Goal: Task Accomplishment & Management: Manage account settings

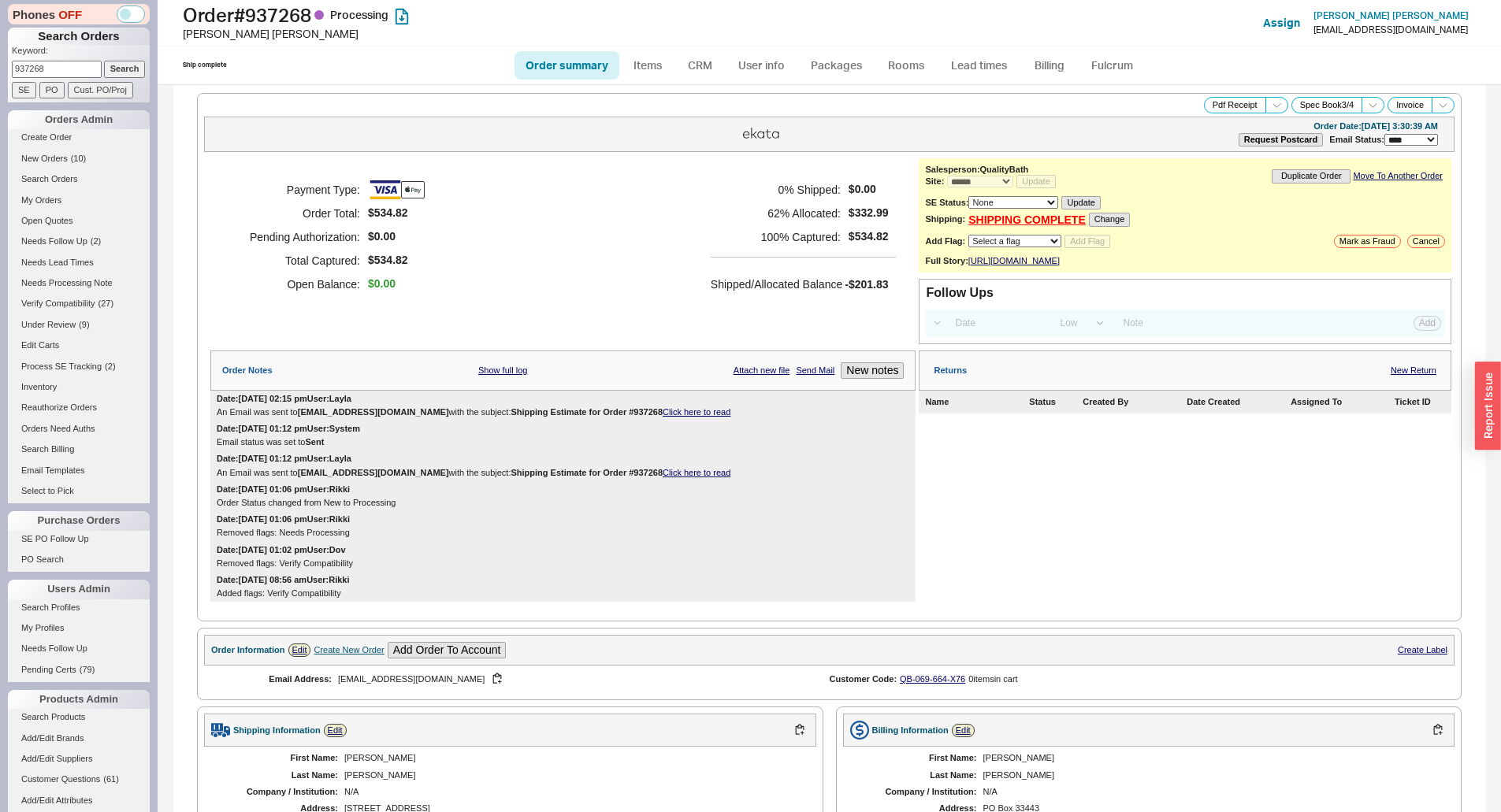
select select "*"
select select "LOW"
select select "3"
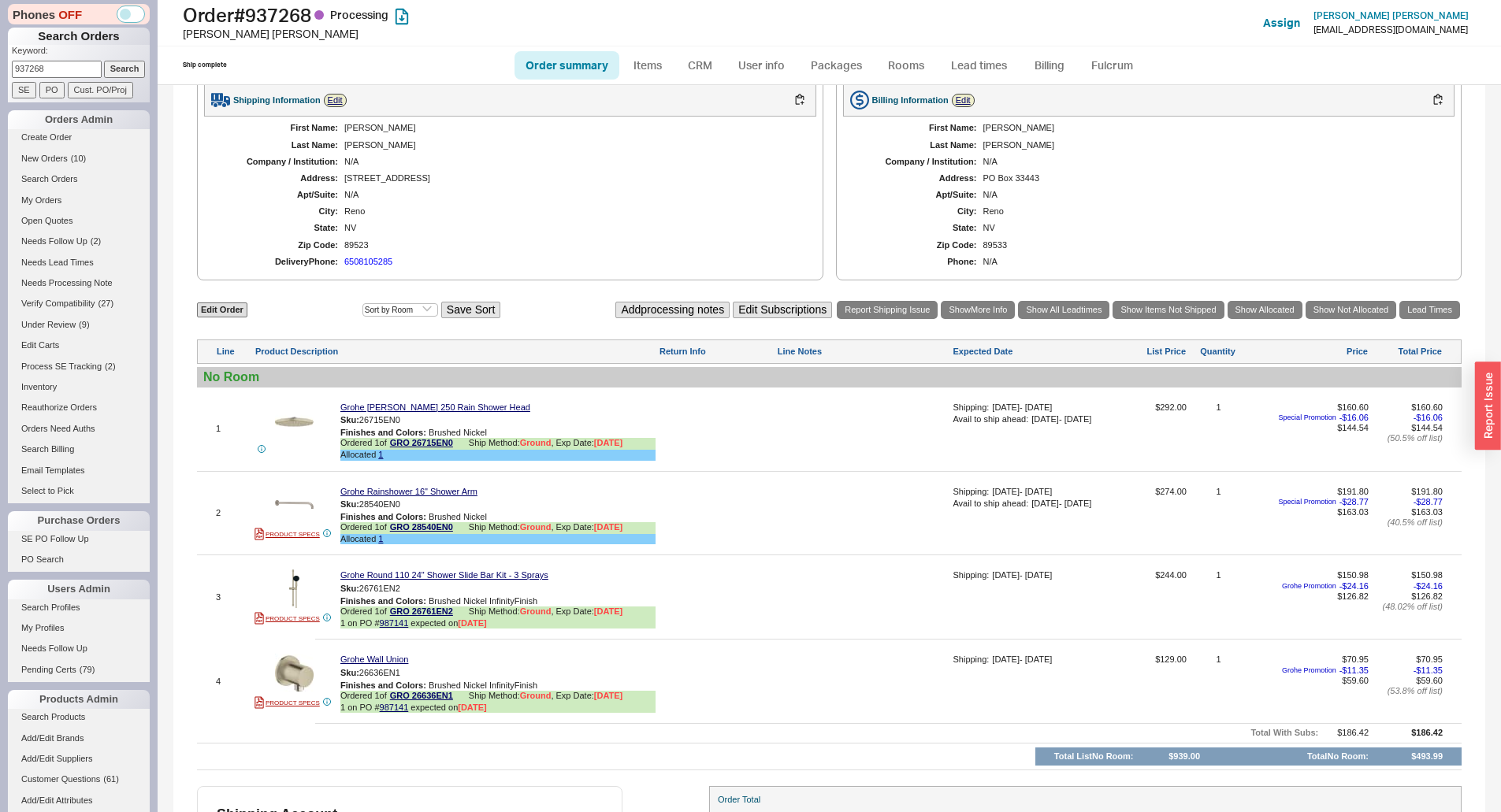
scroll to position [79, 0]
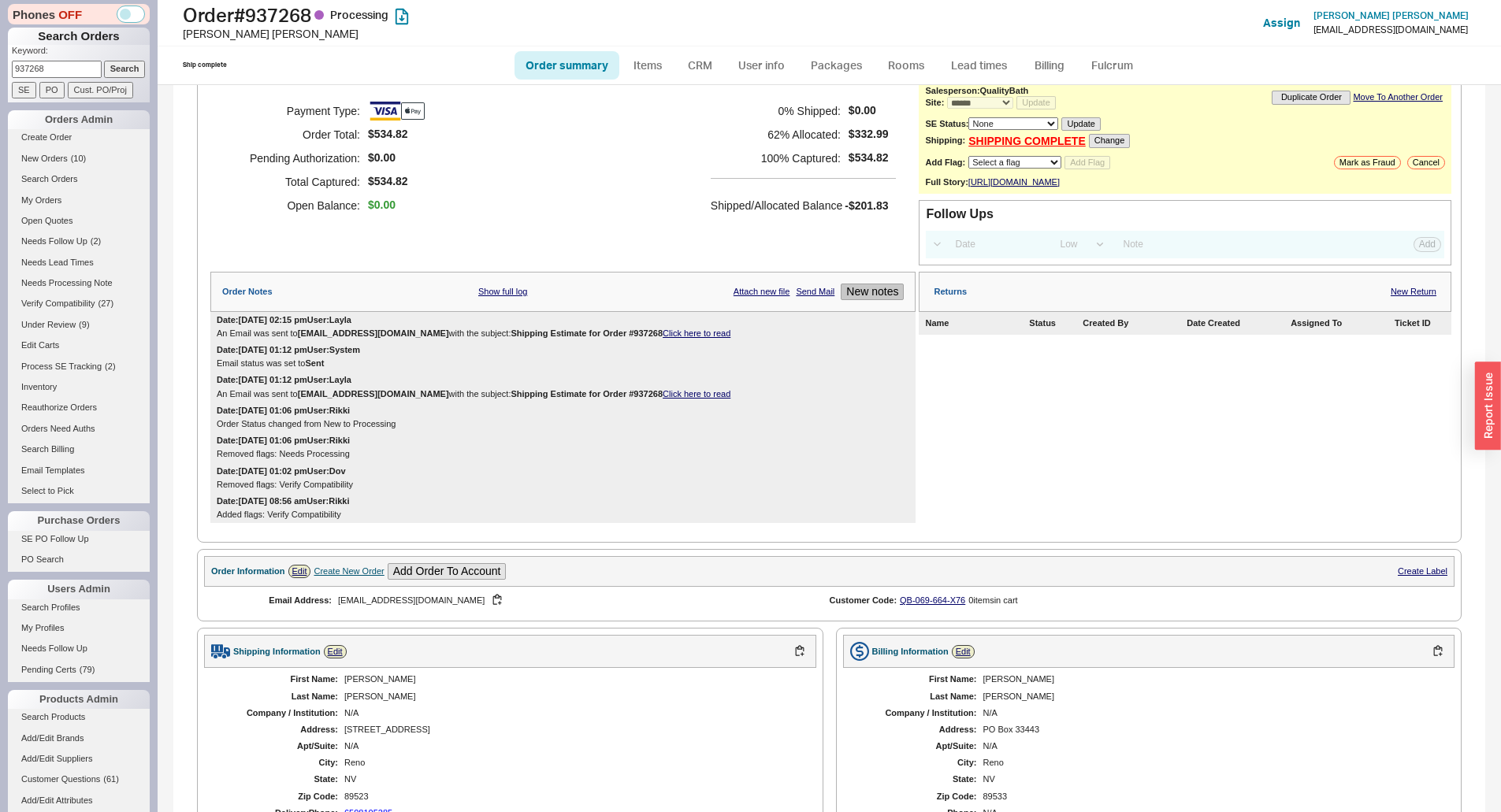
click at [849, 297] on button "New notes" at bounding box center [872, 292] width 63 height 16
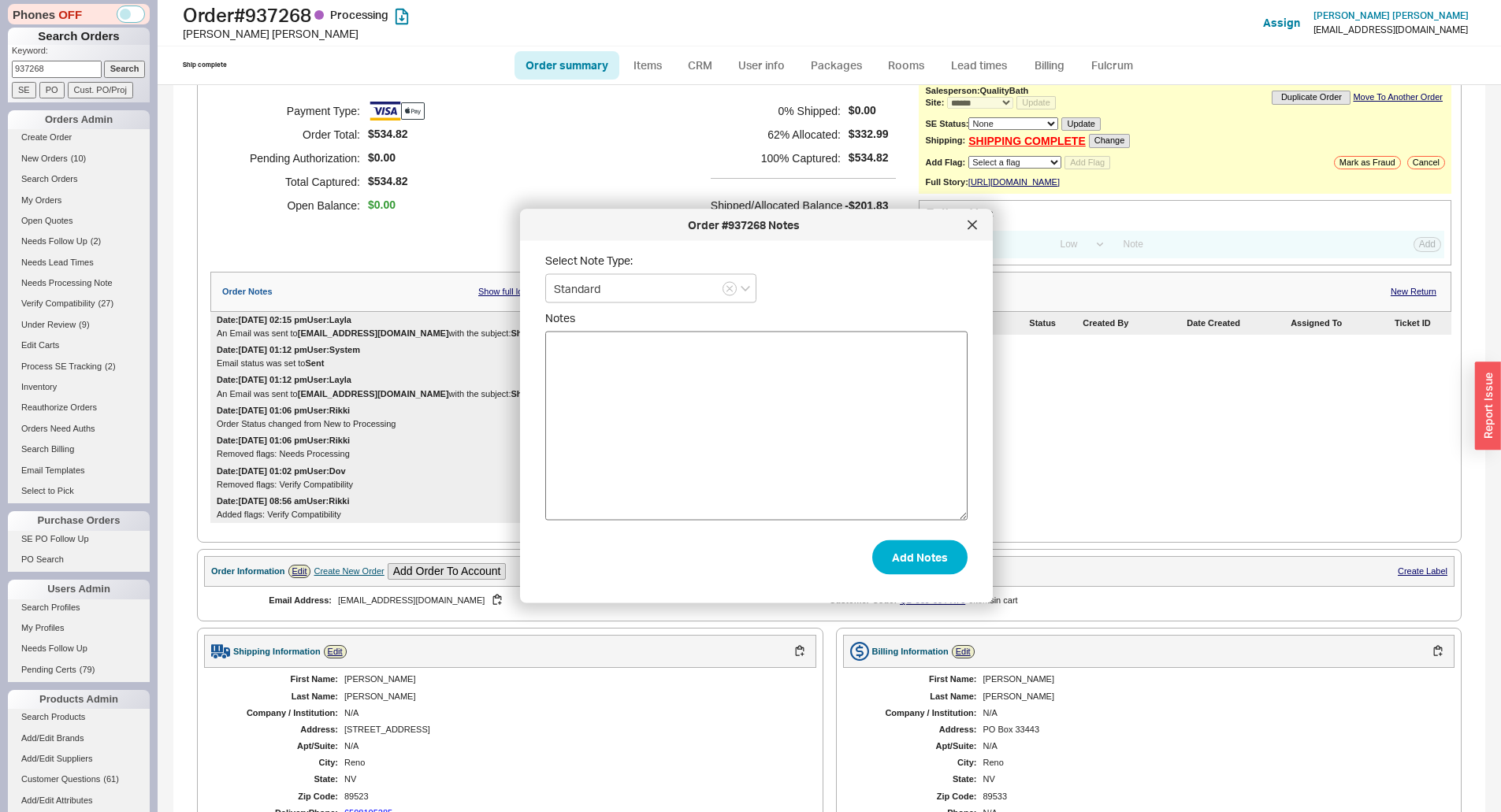
click at [811, 417] on textarea "Notes" at bounding box center [757, 426] width 423 height 189
type textarea "please cancel the entire order. Our project has been delayed and we need to get…"
click at [896, 566] on button "Add Notes" at bounding box center [920, 557] width 95 height 34
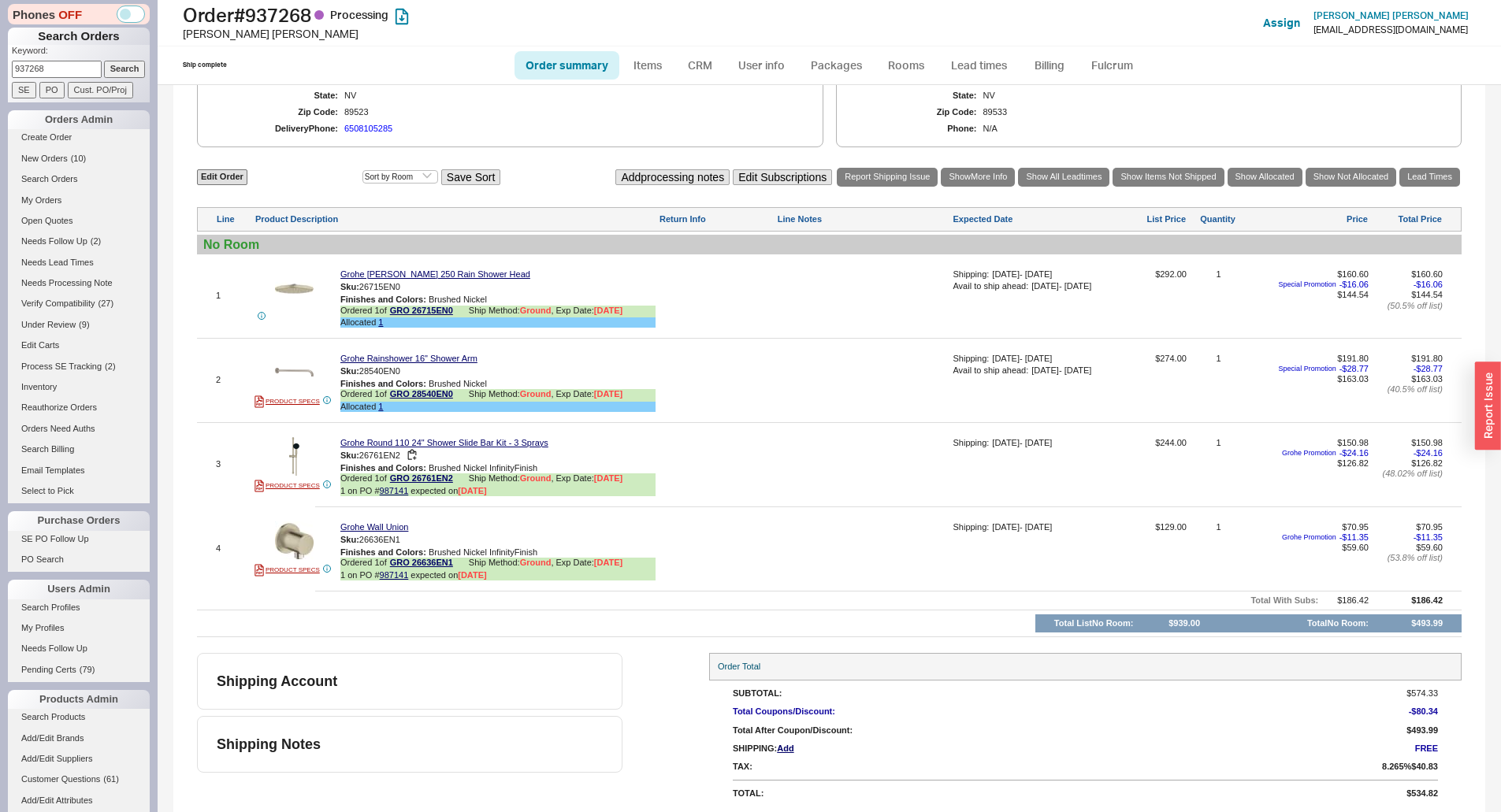
scroll to position [806, 0]
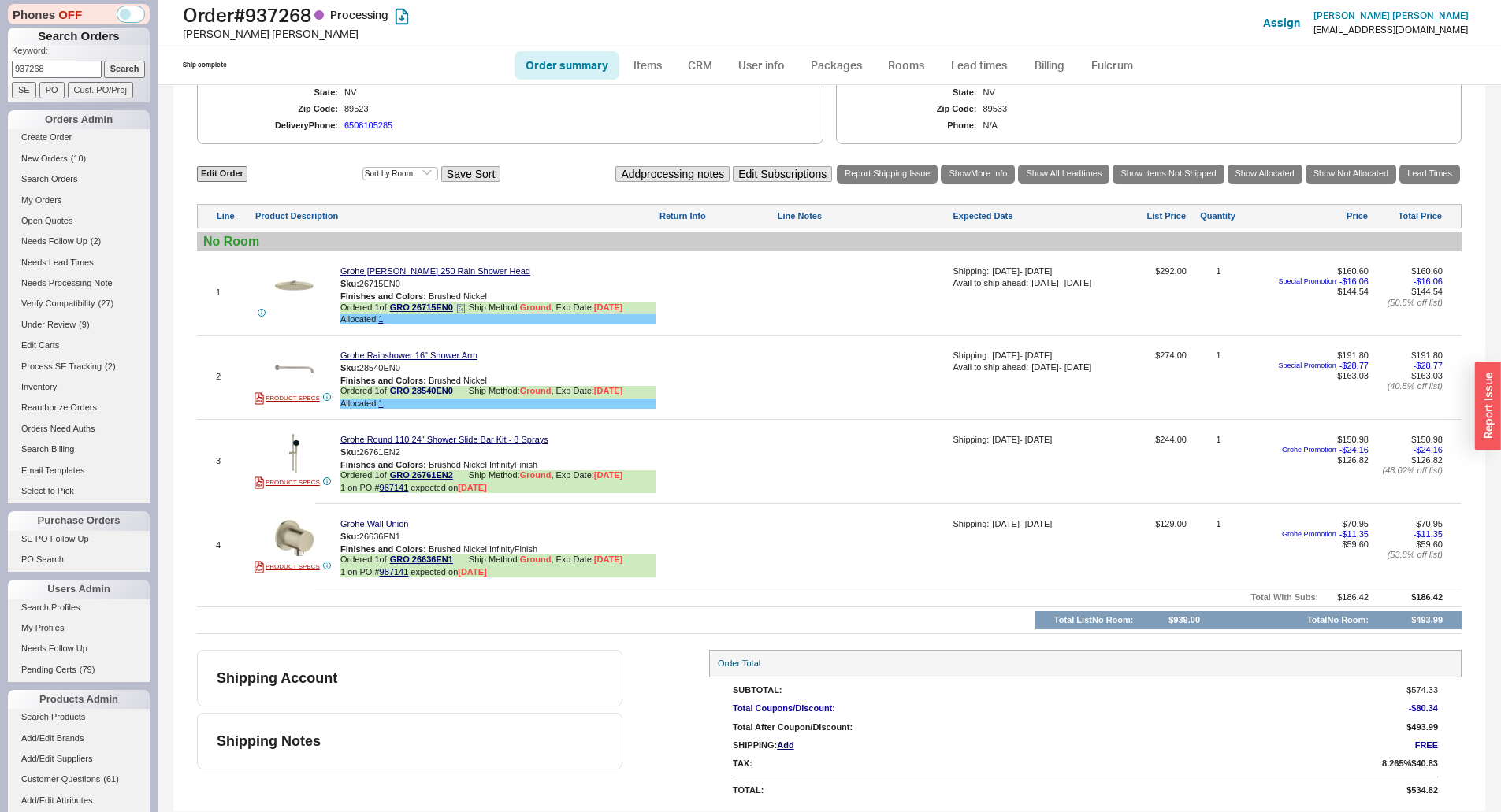
click at [466, 308] on icon at bounding box center [461, 309] width 10 height 10
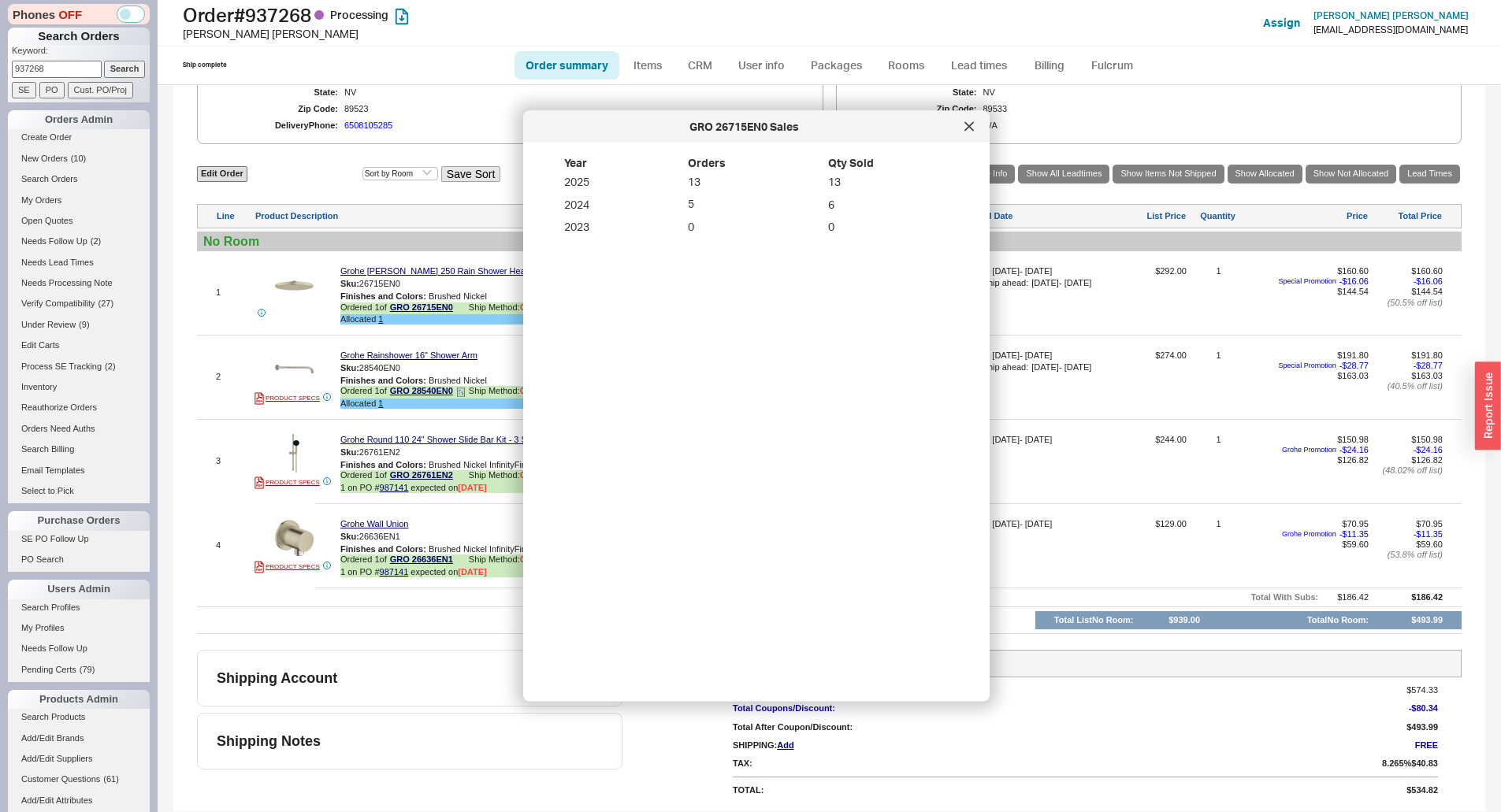
click at [466, 393] on icon at bounding box center [461, 392] width 10 height 10
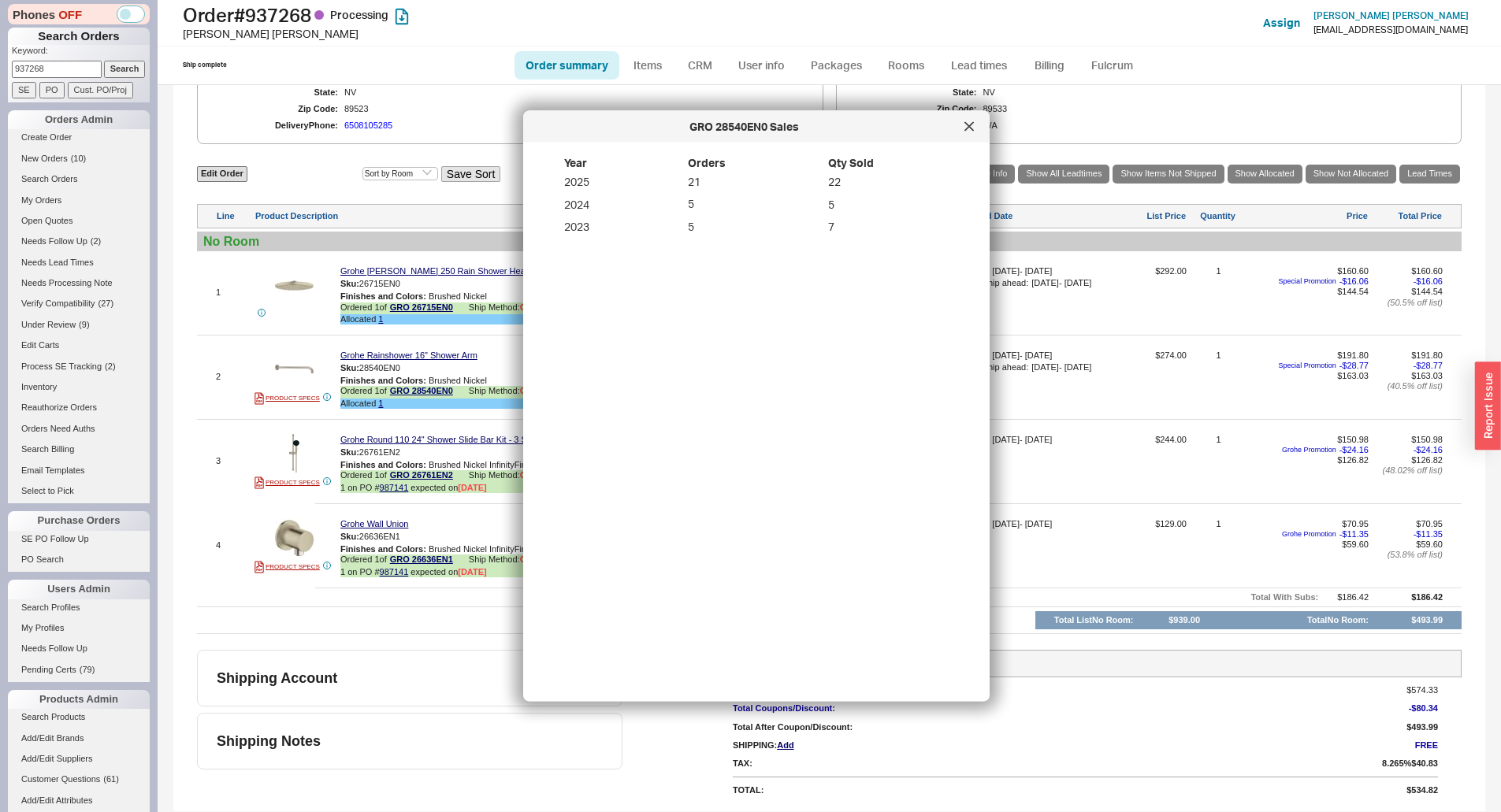
click at [467, 470] on div "Finishes and Colors : Brushed Nickel InfinityFinish" at bounding box center [498, 465] width 315 height 10
click at [461, 475] on icon at bounding box center [460, 475] width 2 height 0
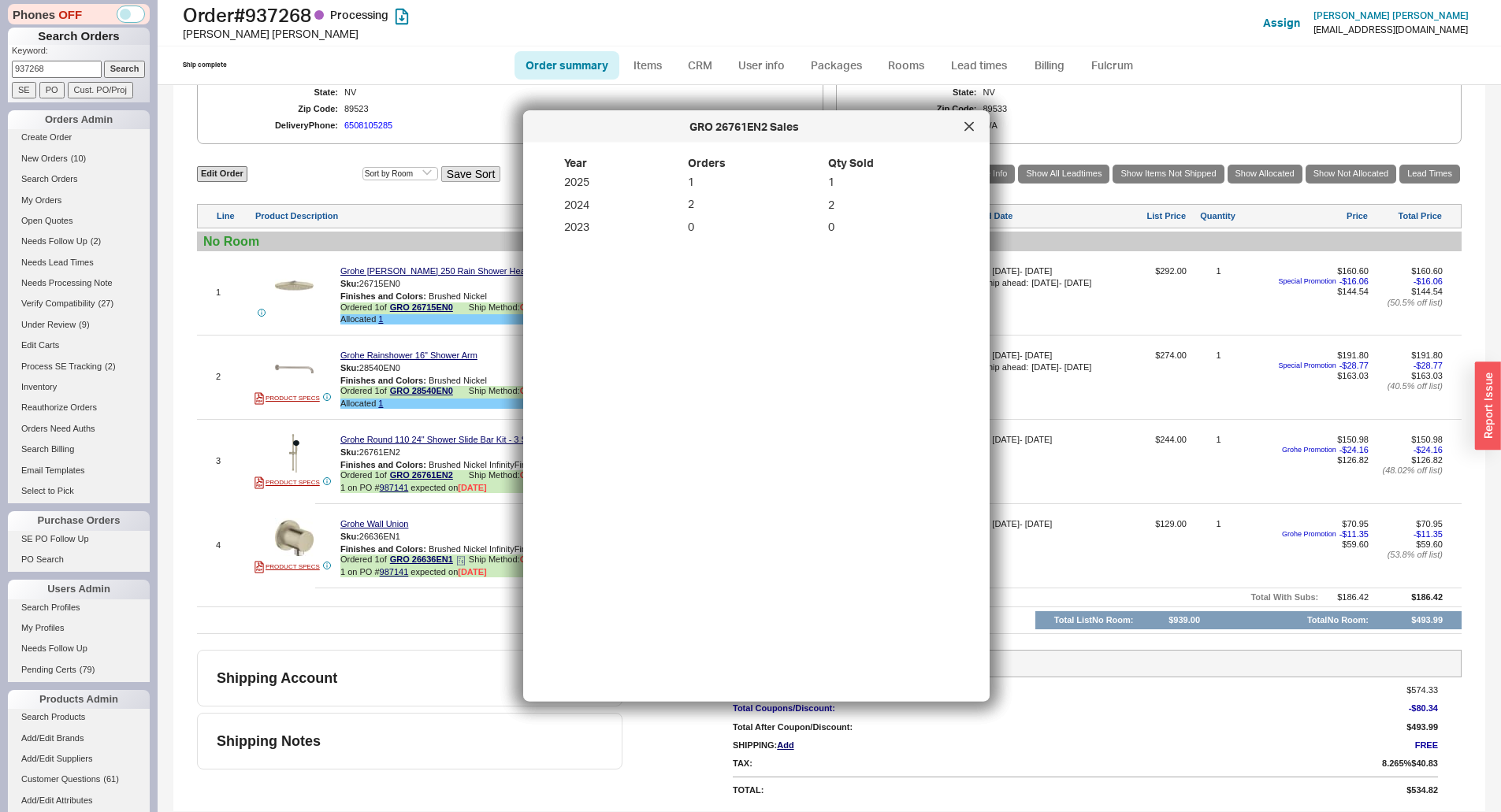
click at [464, 560] on icon at bounding box center [461, 561] width 10 height 10
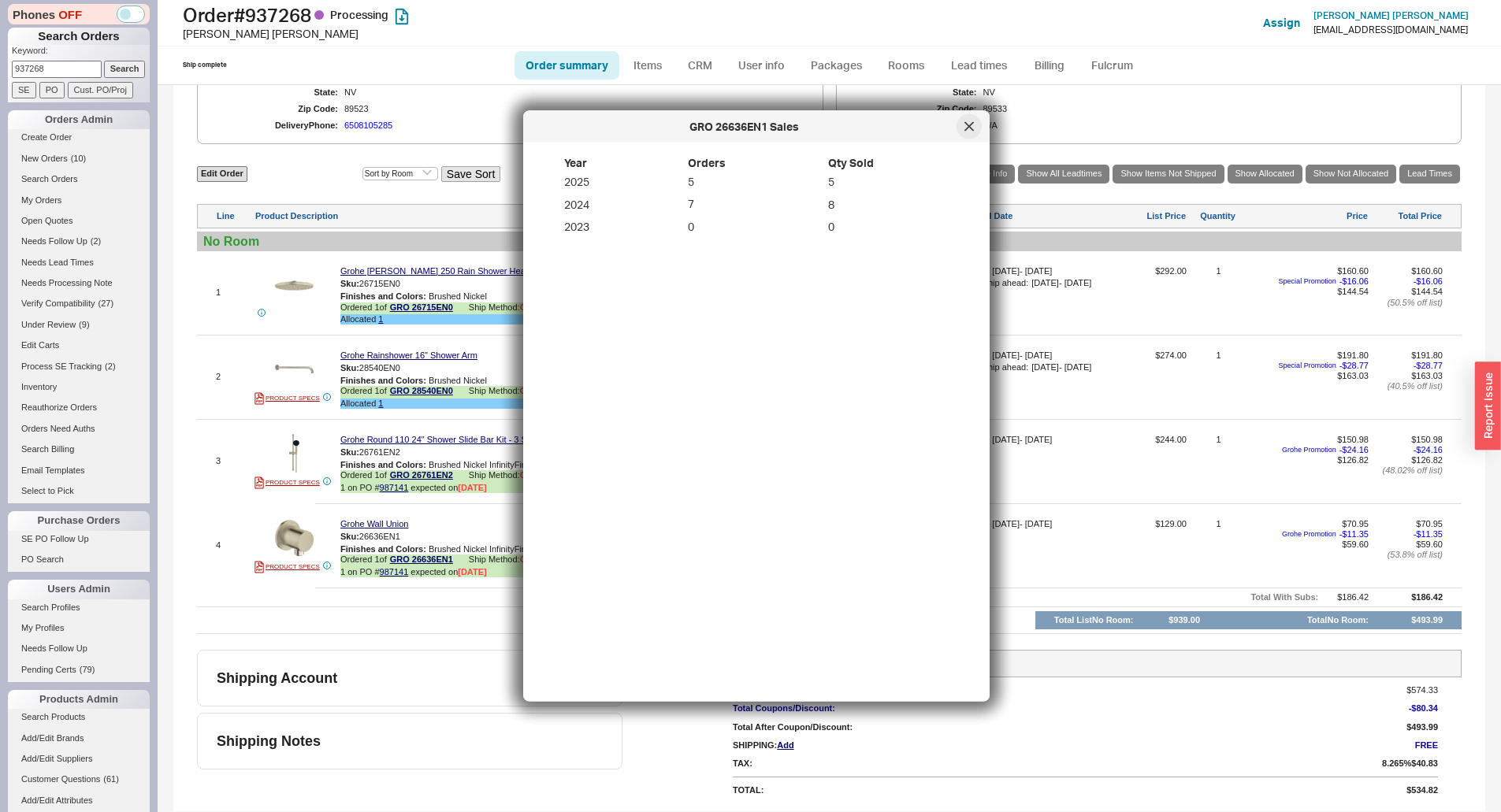
click at [977, 125] on div at bounding box center [969, 126] width 25 height 25
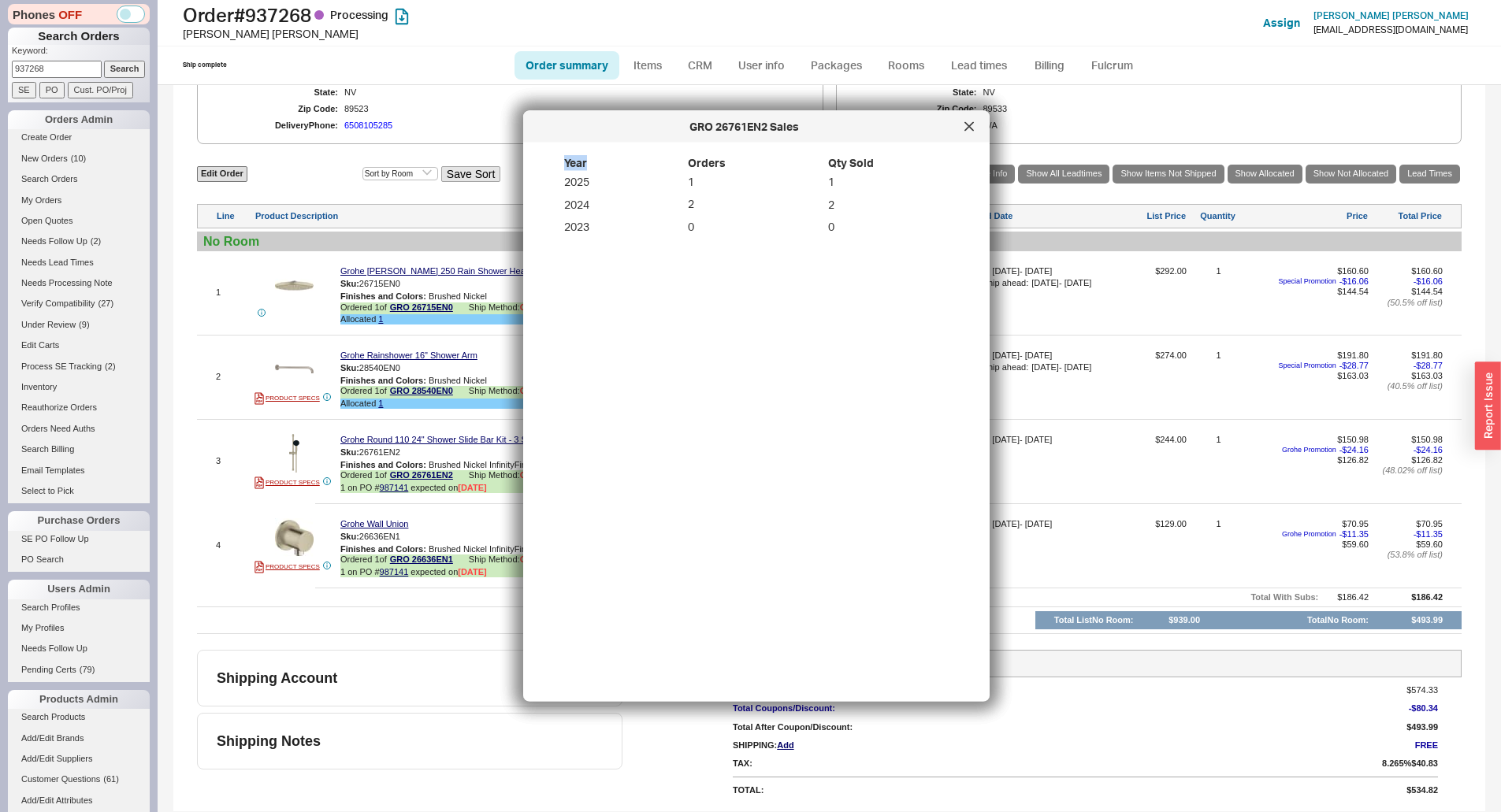
click at [977, 125] on div at bounding box center [969, 126] width 25 height 25
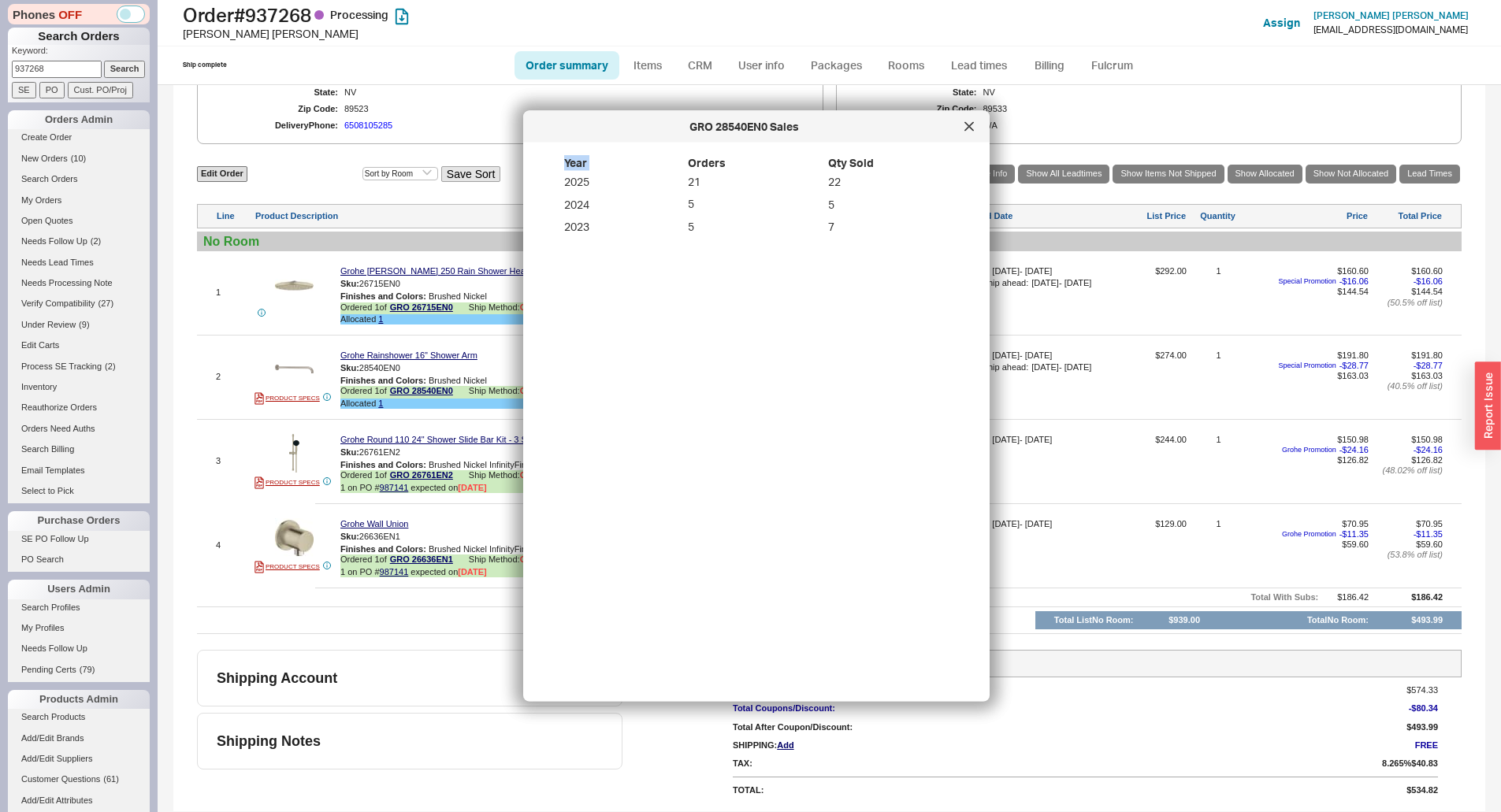
click at [977, 125] on div at bounding box center [969, 126] width 25 height 25
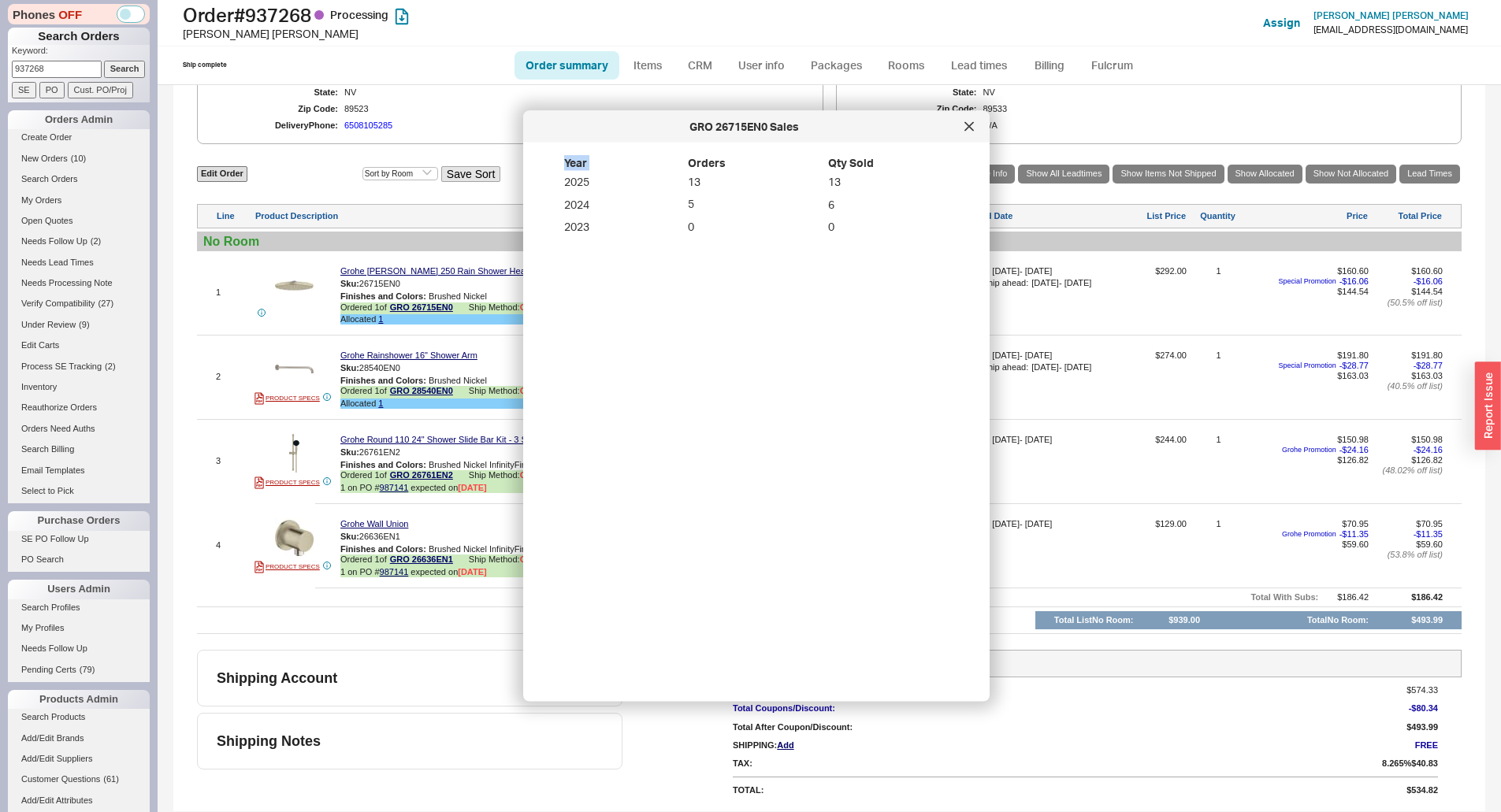
click at [977, 125] on div at bounding box center [969, 126] width 25 height 25
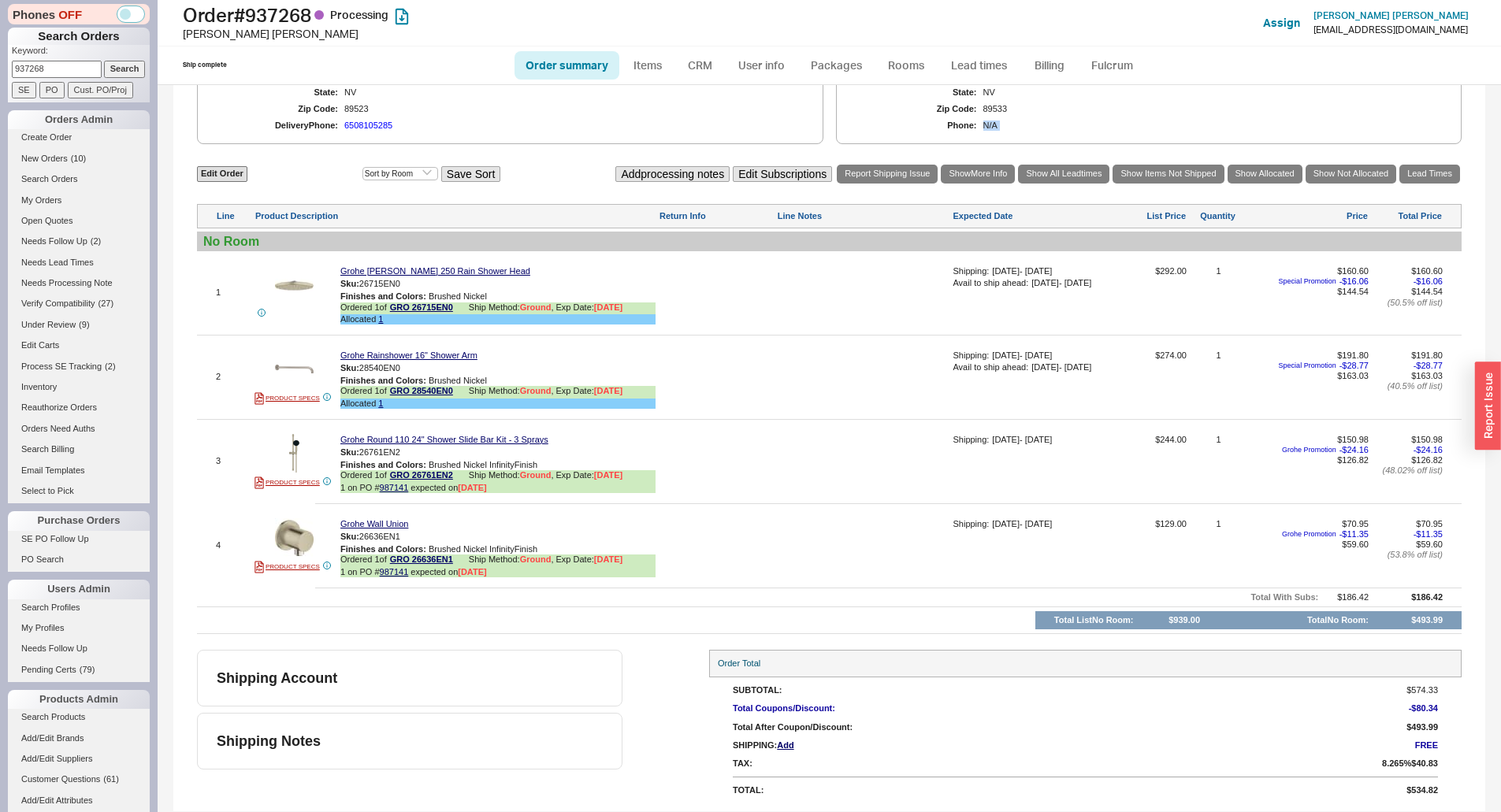
click at [977, 125] on div "Phone: N/A" at bounding box center [1150, 125] width 581 height 10
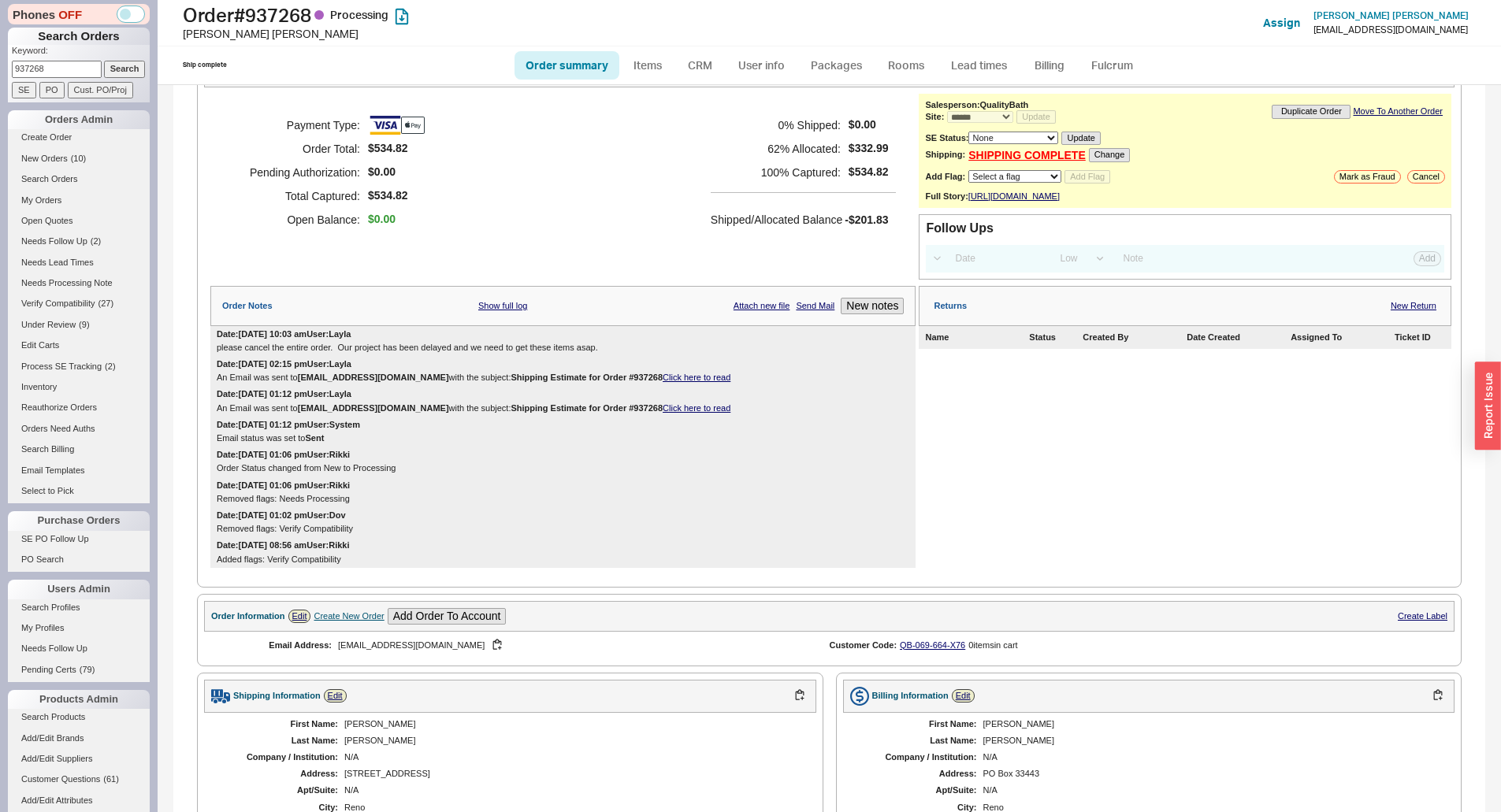
scroll to position [0, 0]
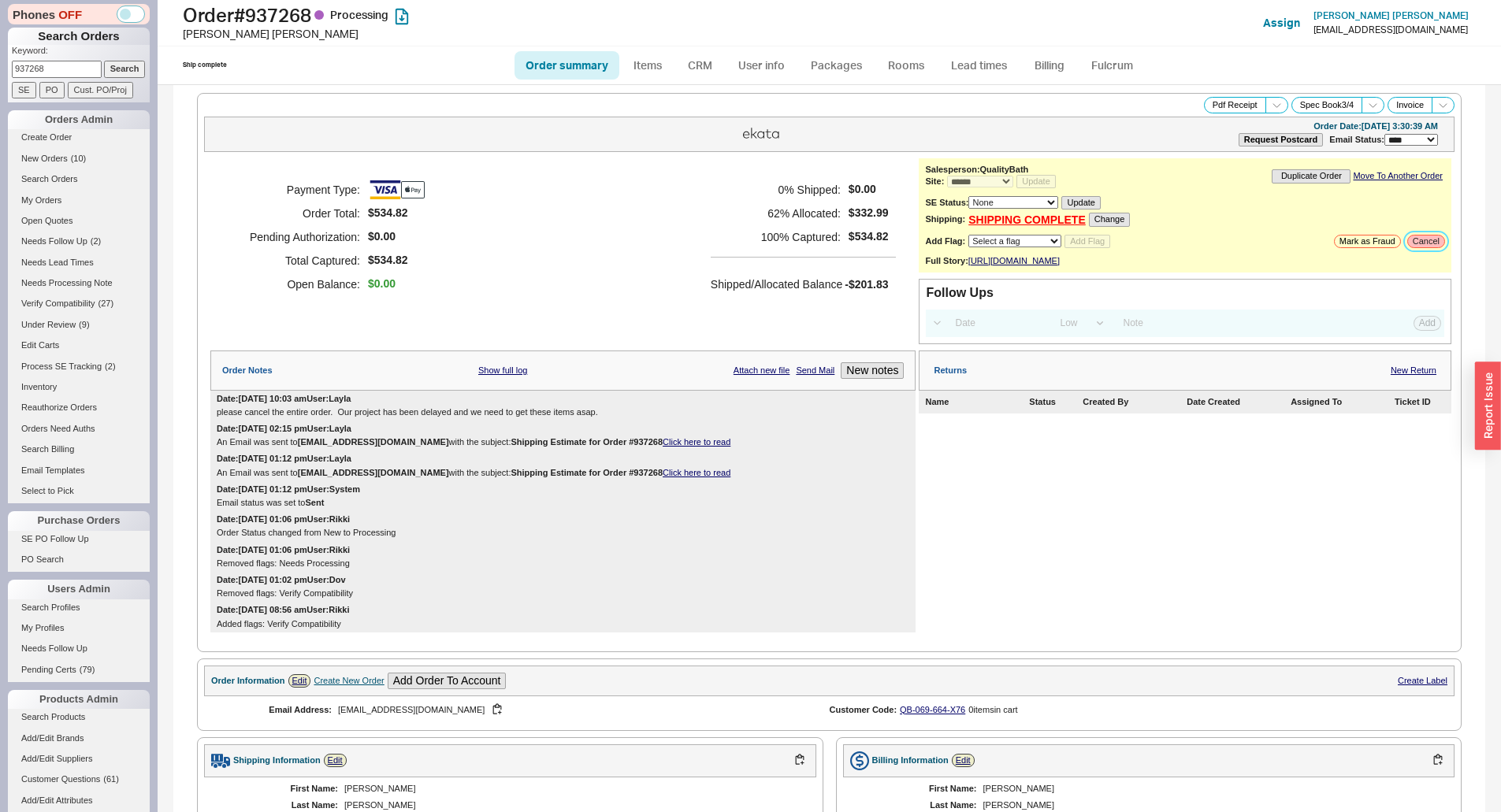
click at [1418, 244] on button "Cancel" at bounding box center [1426, 241] width 38 height 13
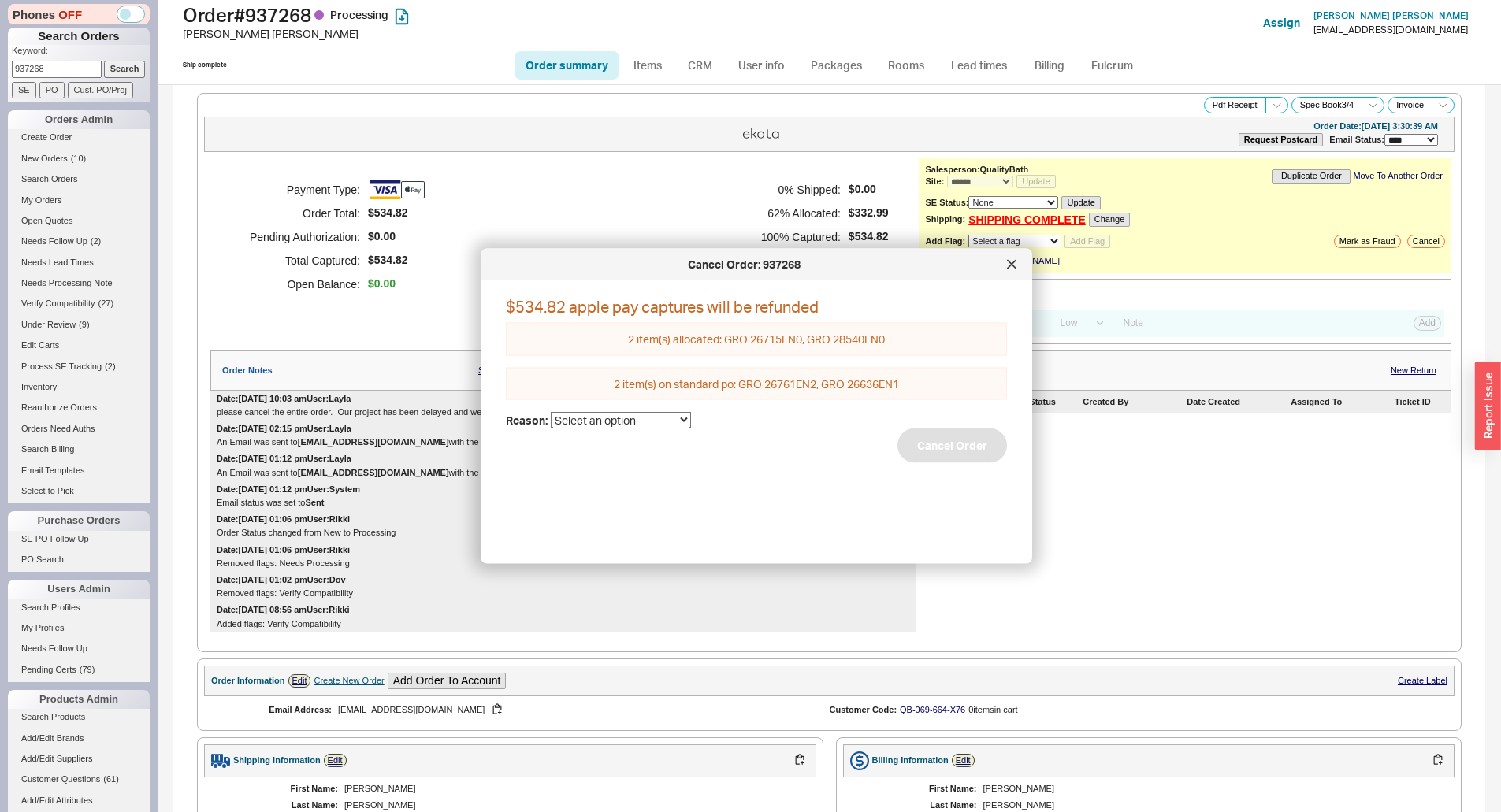
click at [657, 408] on div "$534.82 apple pay captures will be refunded 2 item(s) allocated: GRO 26715EN0, …" at bounding box center [770, 416] width 527 height 246
click at [652, 422] on select "Select an option Cancelled Return Combined Lead time Discontinued Sales rep/Web…" at bounding box center [620, 420] width 140 height 16
select select "25"
click at [551, 412] on select "Select an option Cancelled Return Combined Lead time Discontinued Sales rep/Web…" at bounding box center [620, 420] width 140 height 16
click at [945, 449] on button "Cancel Order" at bounding box center [952, 445] width 109 height 34
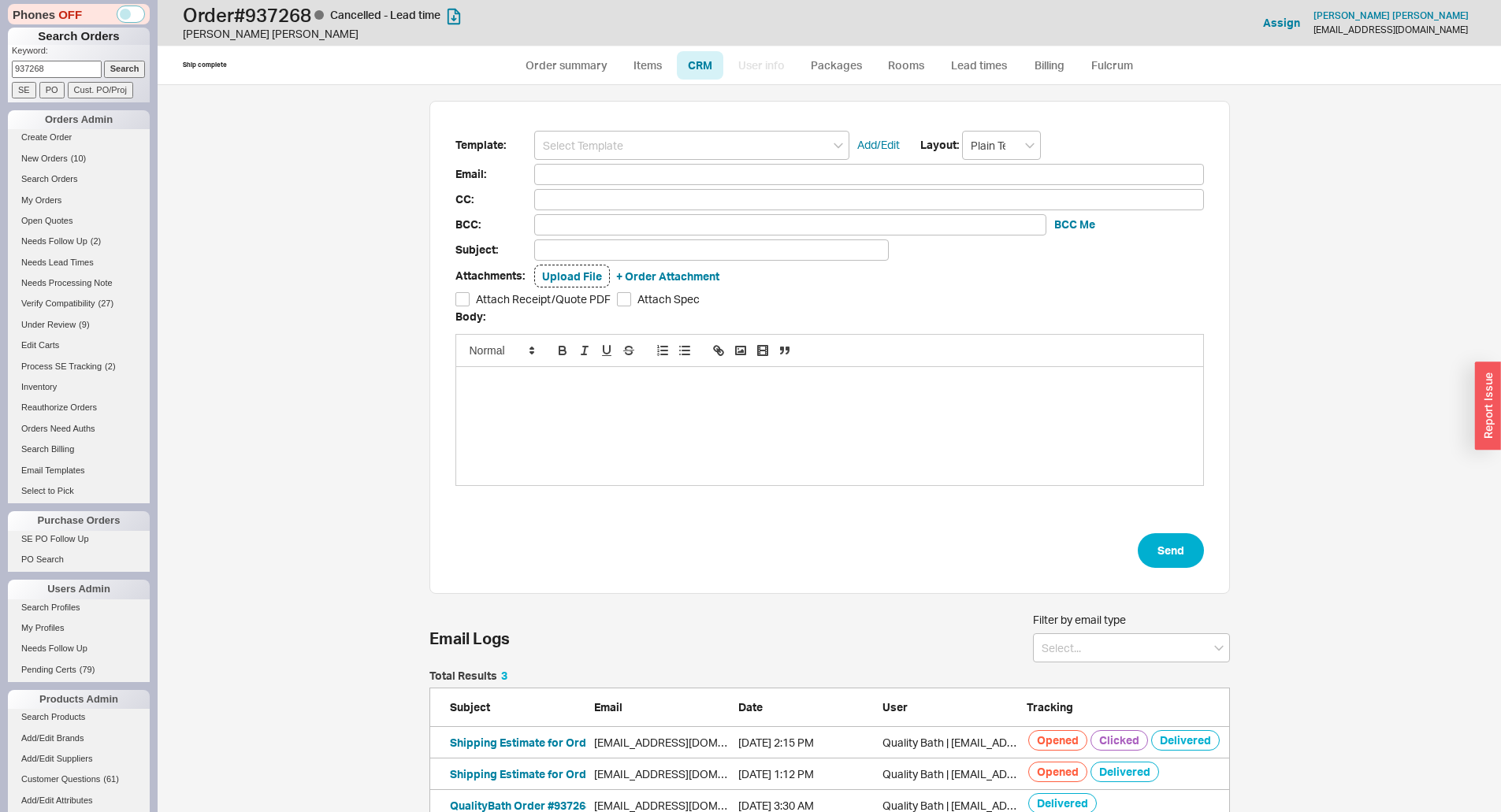
scroll to position [139, 789]
click at [657, 147] on input at bounding box center [692, 145] width 315 height 30
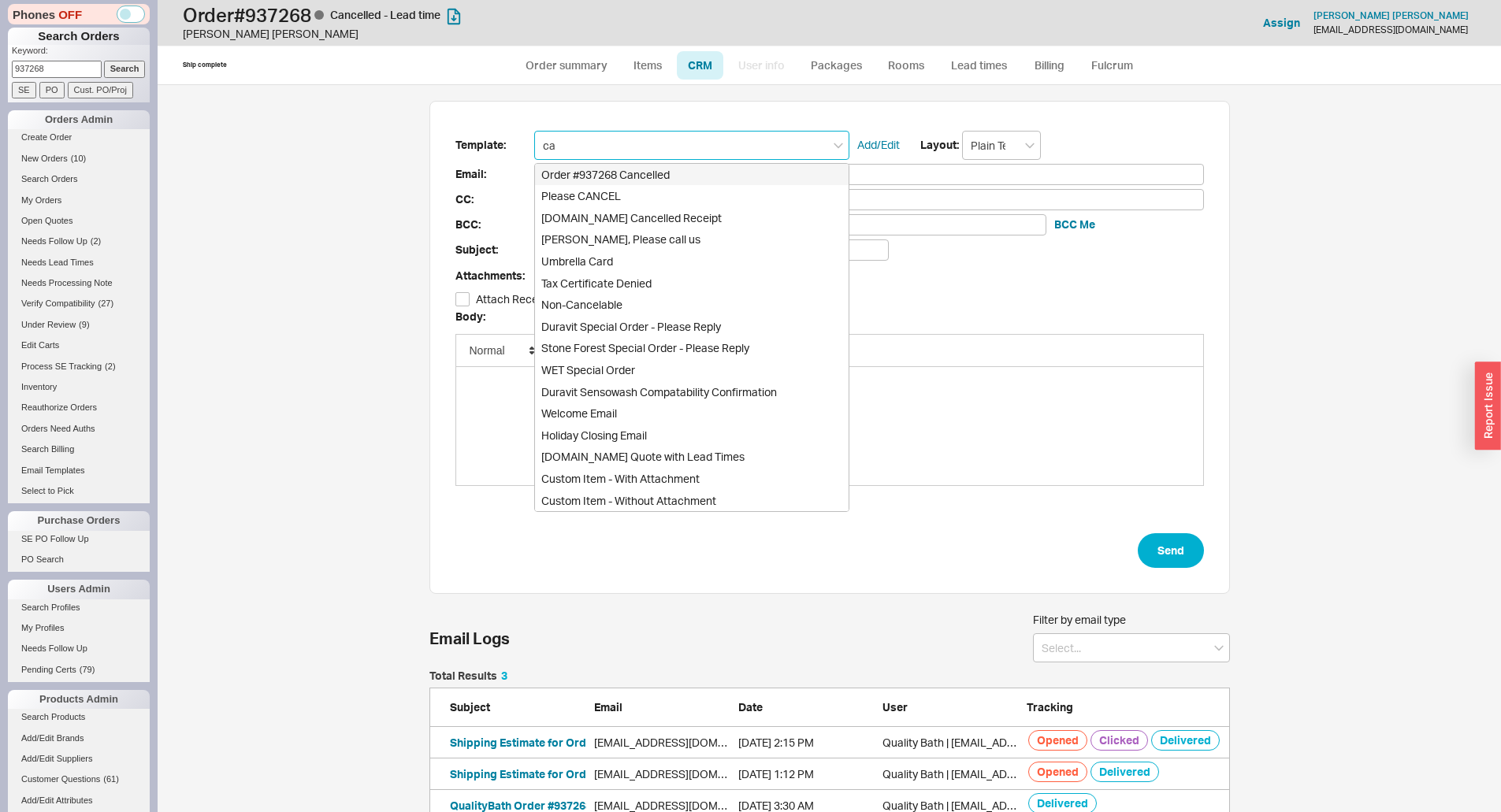
type input "can"
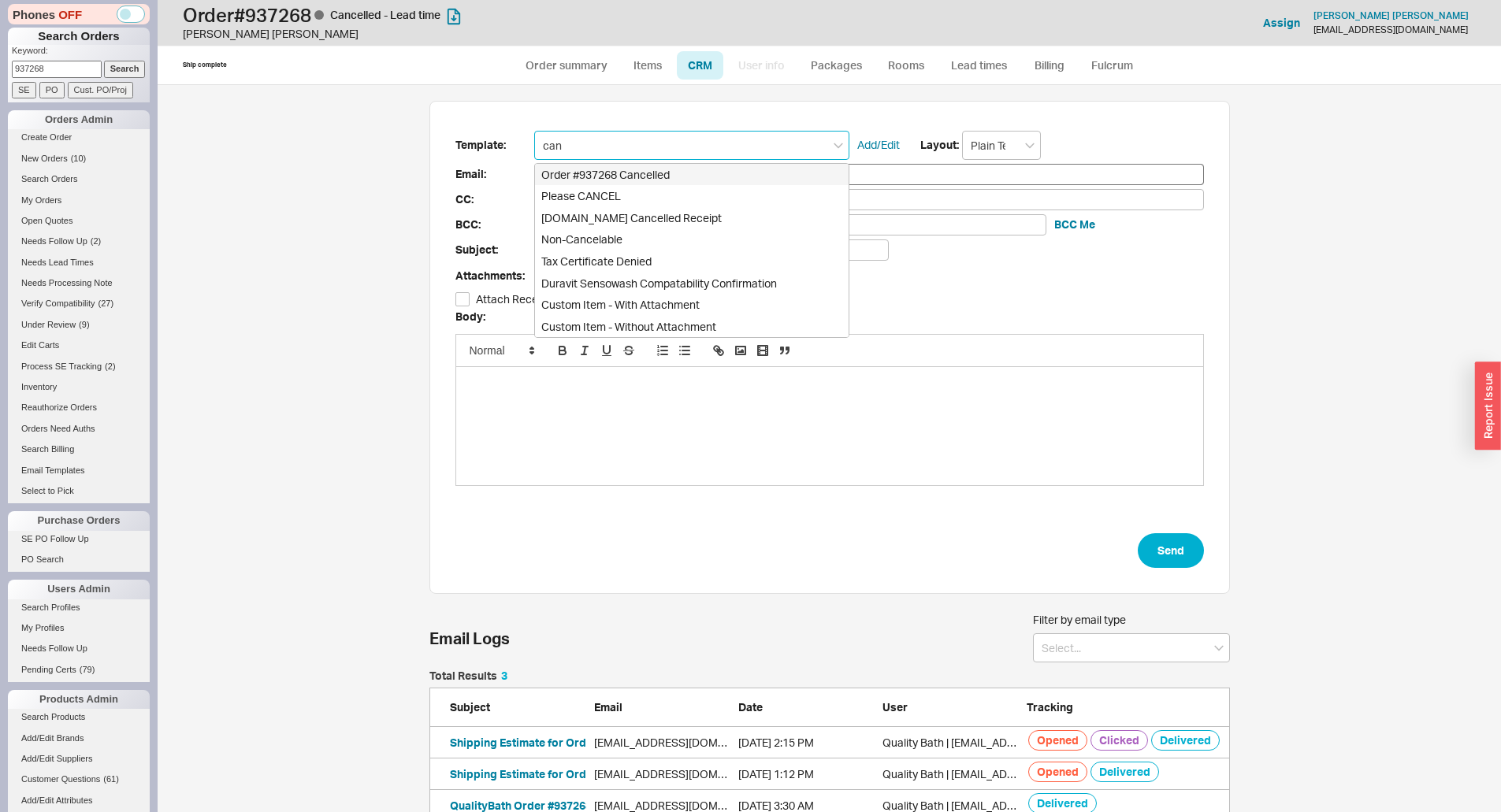
click at [625, 178] on div "Order #937268 Cancelled" at bounding box center [692, 175] width 313 height 22
type input "[EMAIL_ADDRESS][DOMAIN_NAME]"
type input "Order #937268 Cancelled"
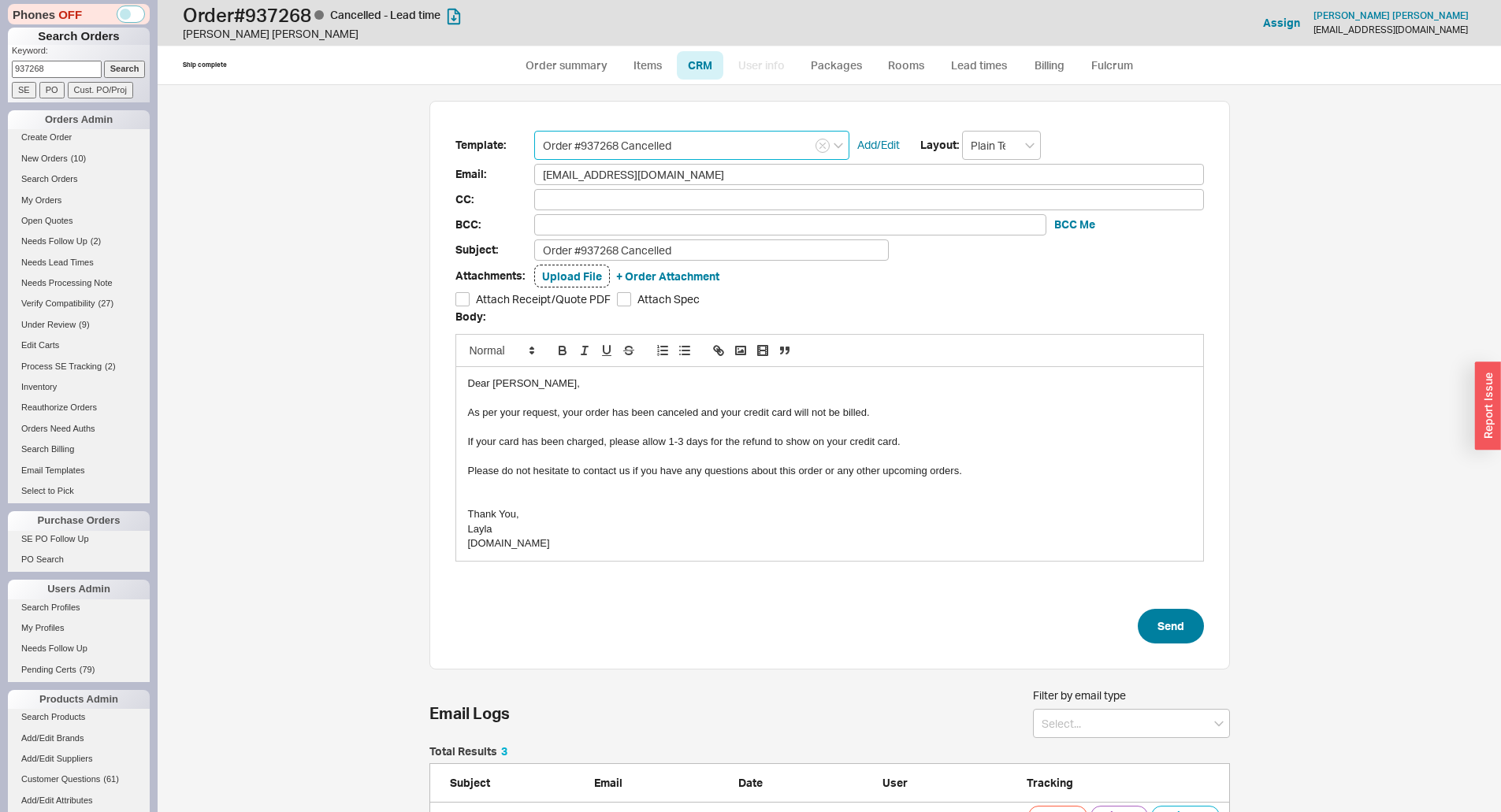
type input "Order #937268 Cancelled"
click at [1184, 626] on button "Send" at bounding box center [1171, 626] width 66 height 34
select select "*"
select select "LOW"
select select "3"
